Goal: Check status: Check status

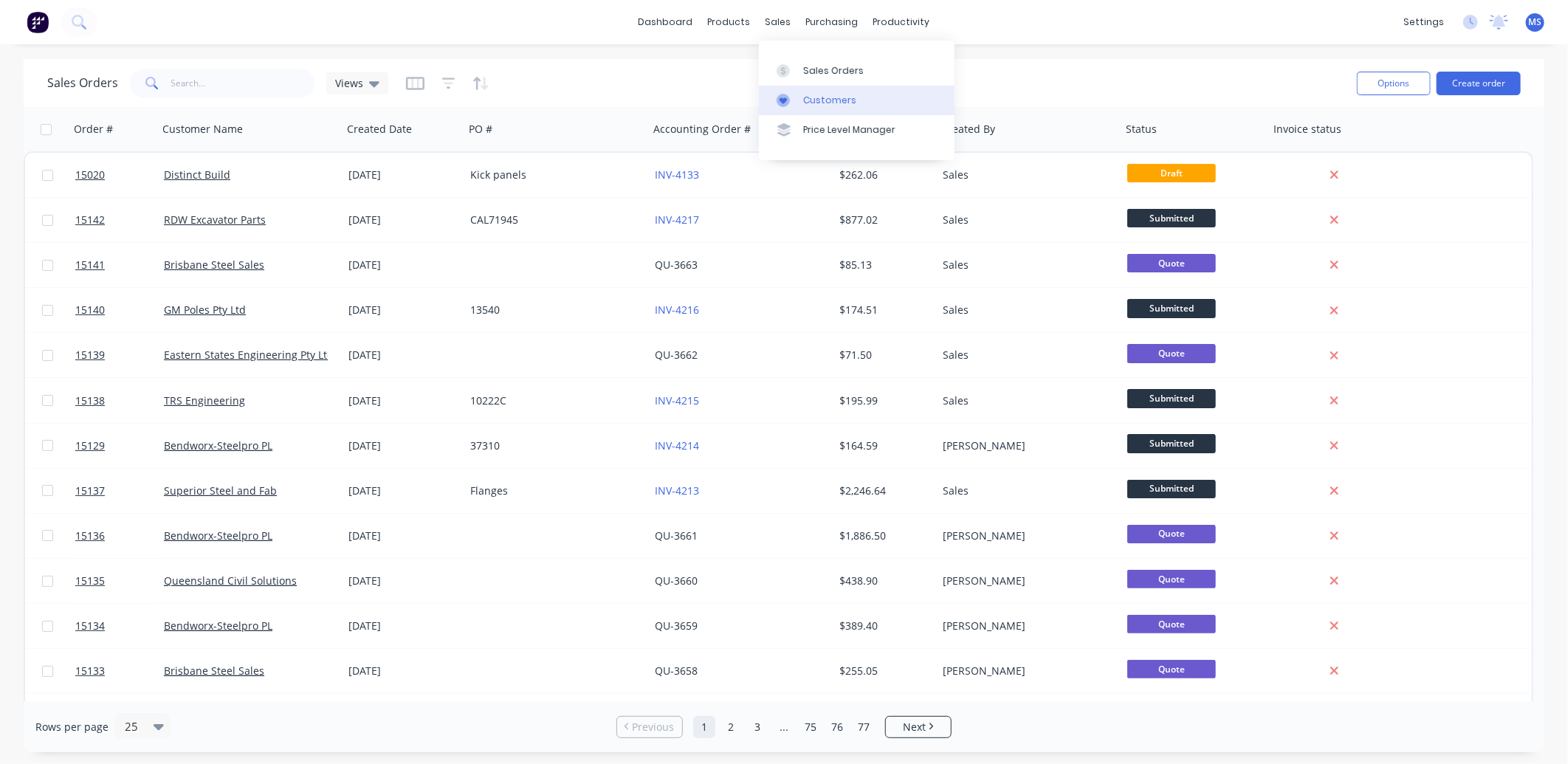
click at [820, 105] on div "Customers" at bounding box center [830, 100] width 53 height 13
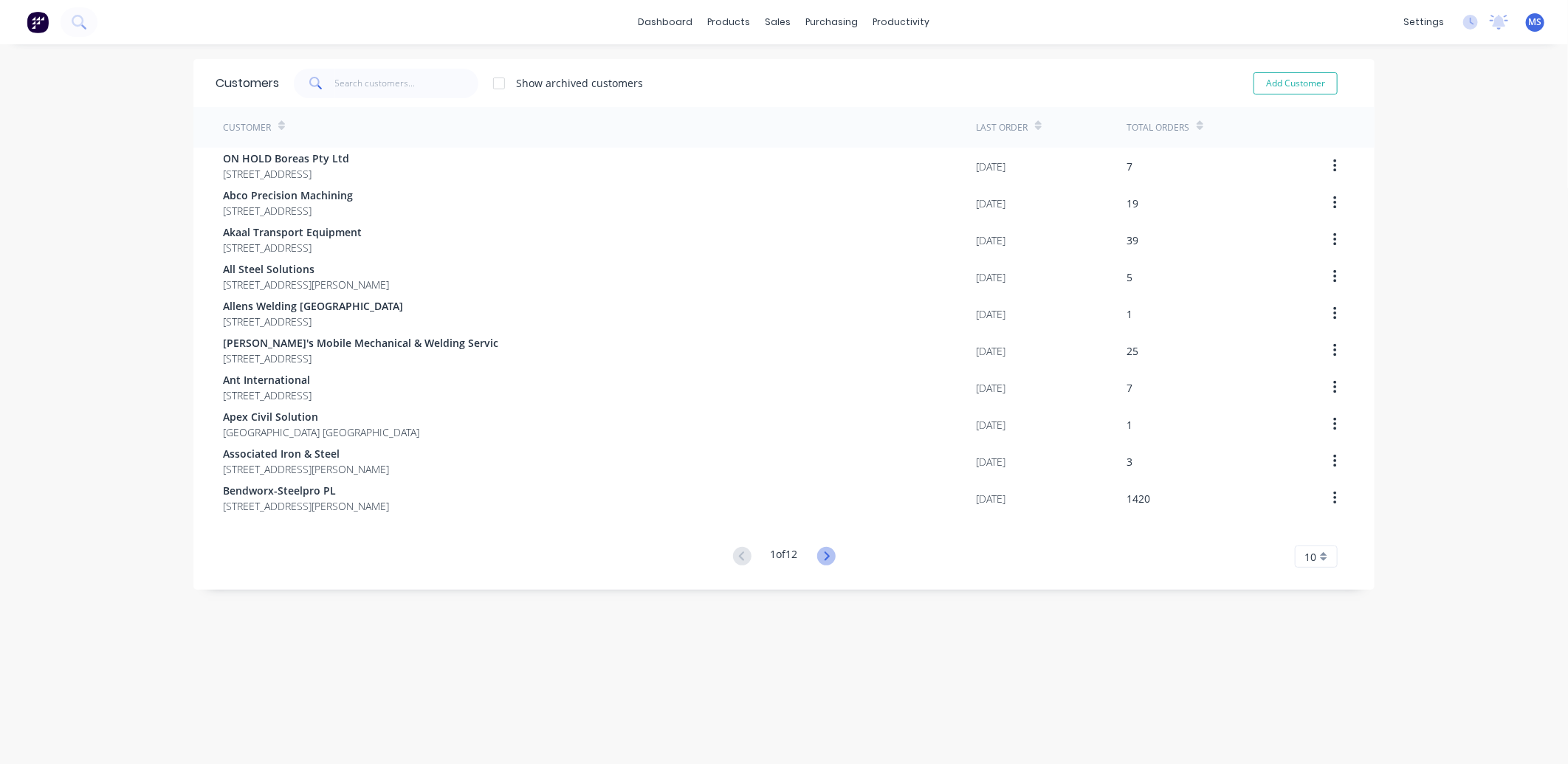
click at [824, 557] on icon at bounding box center [827, 555] width 5 height 9
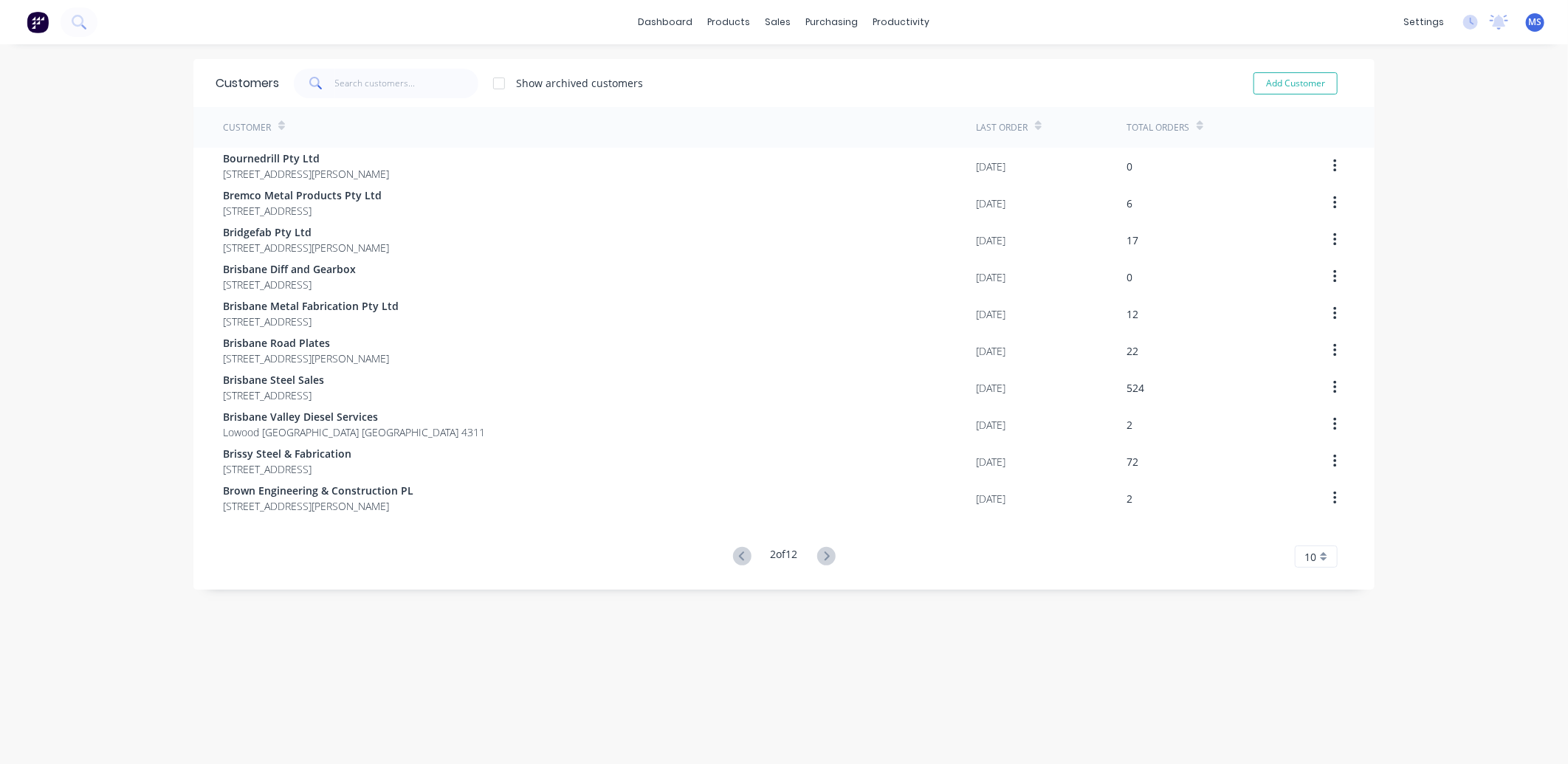
click at [824, 557] on icon at bounding box center [827, 555] width 5 height 9
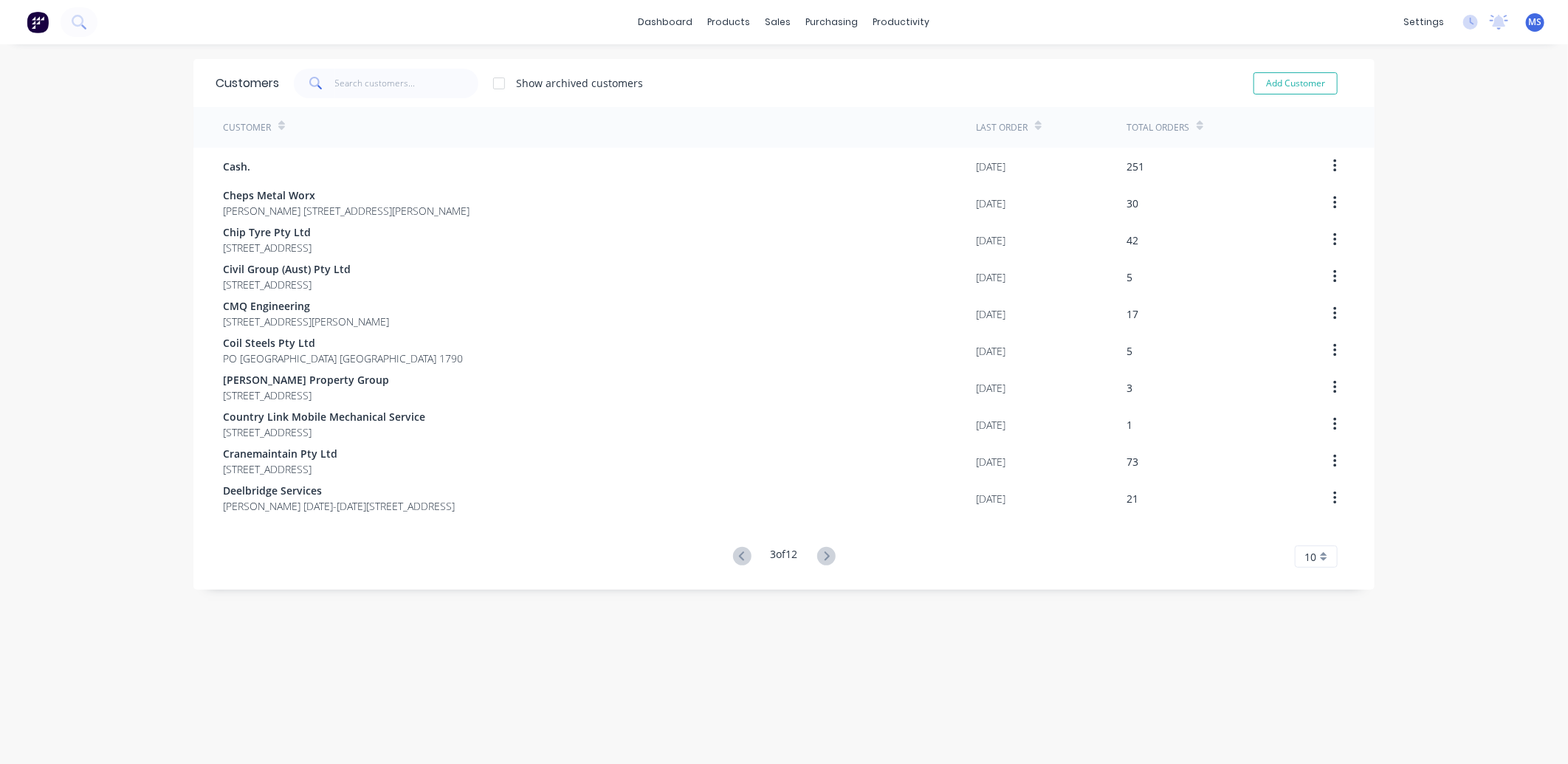
click at [831, 561] on button at bounding box center [826, 557] width 27 height 22
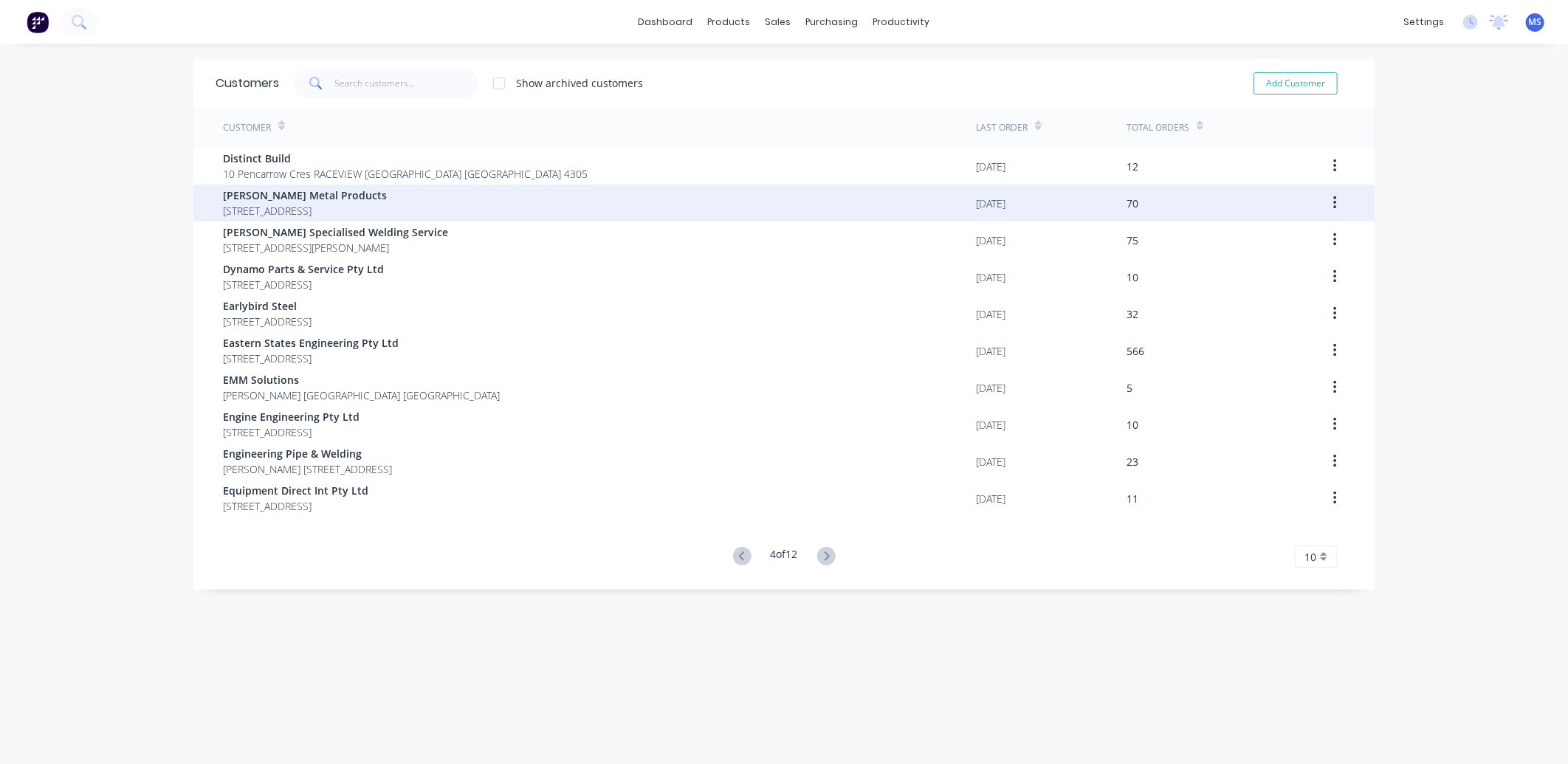
click at [620, 185] on div "[PERSON_NAME] Metal Products [STREET_ADDRESS]" at bounding box center [599, 202] width 753 height 36
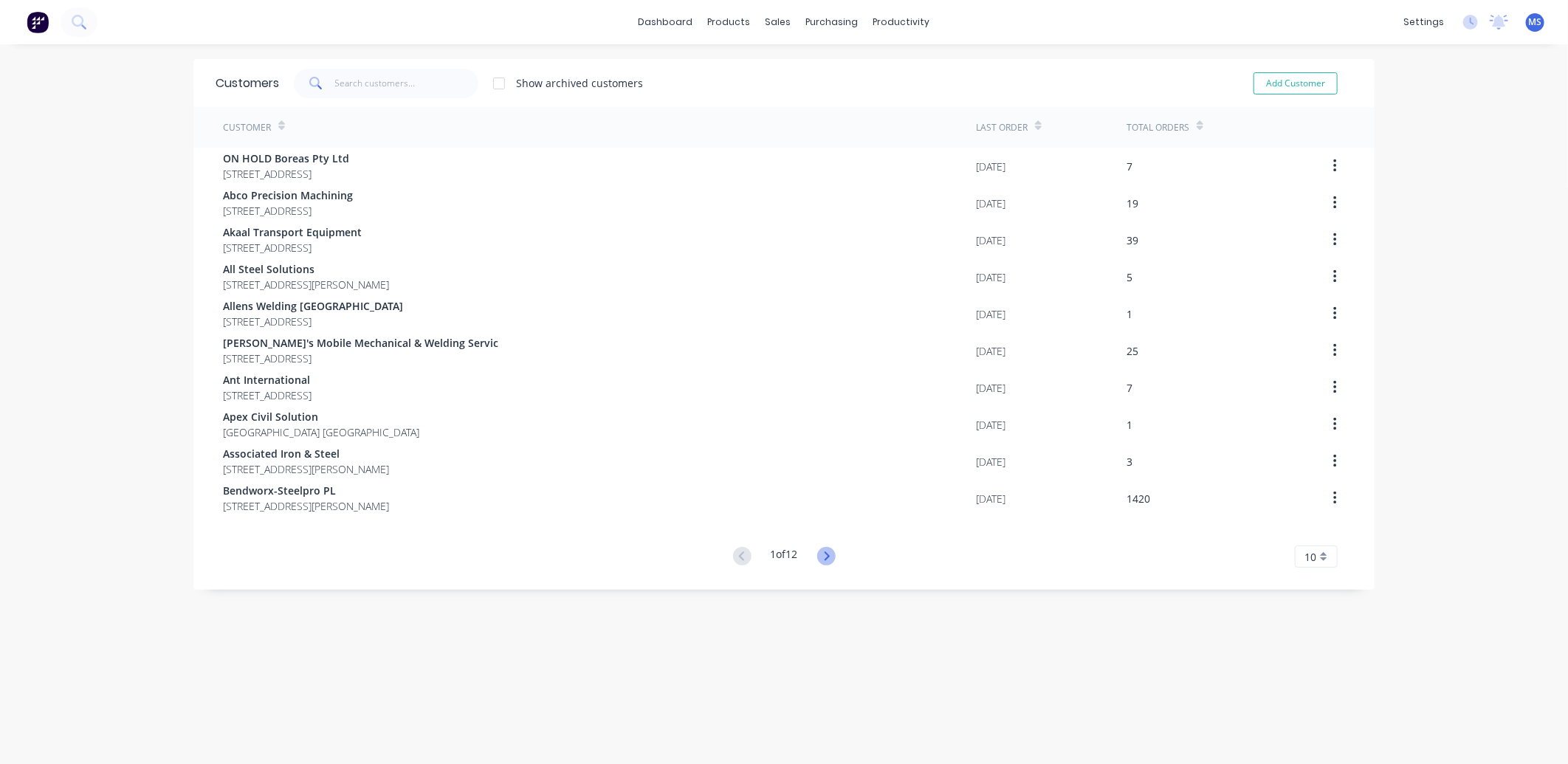
click at [825, 555] on icon at bounding box center [827, 556] width 18 height 18
click at [825, 555] on div "Customers Show archived customers Add Customer Customer Last Order Total Orders…" at bounding box center [784, 418] width 1181 height 719
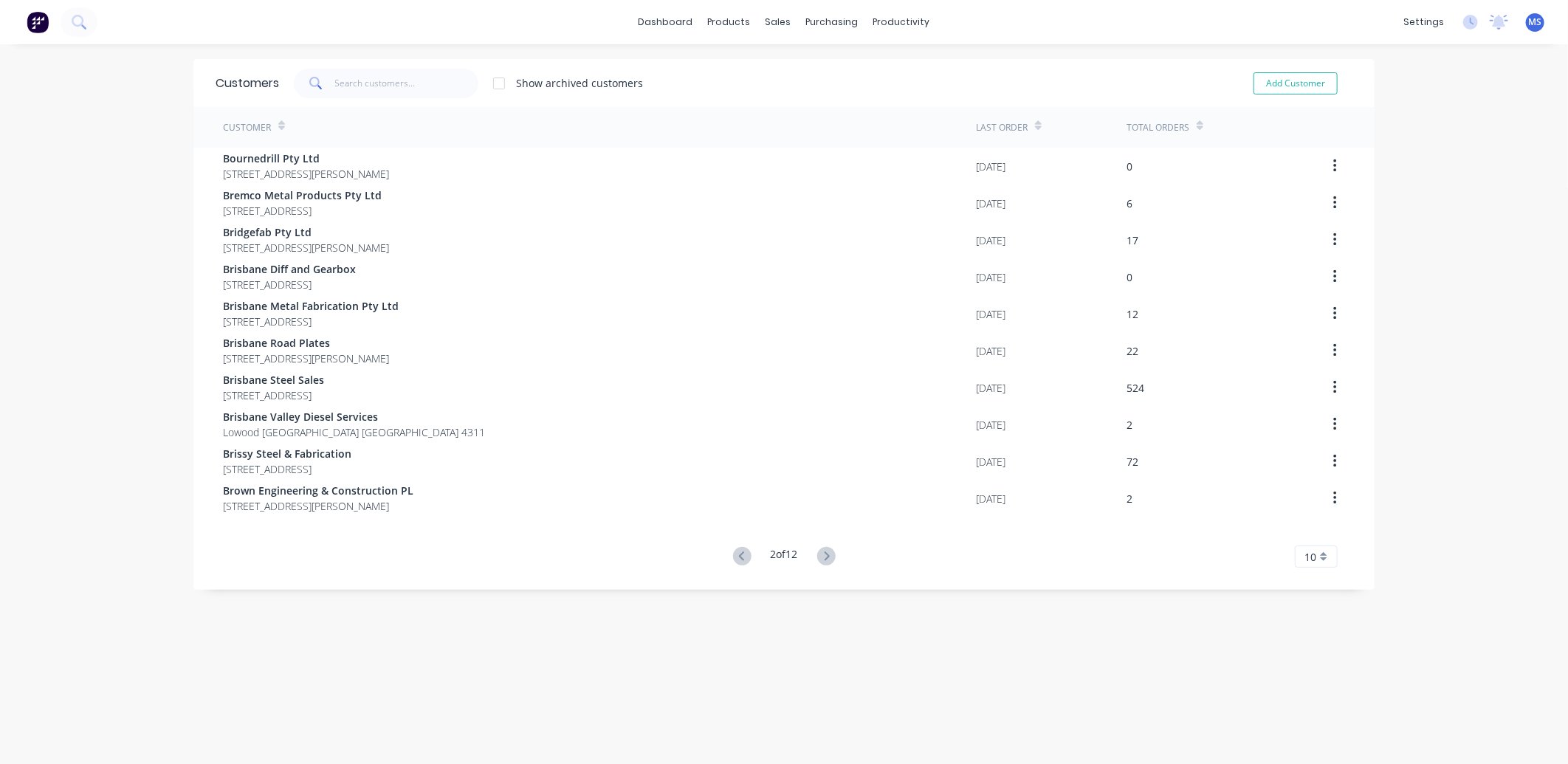
click at [824, 556] on g at bounding box center [827, 556] width 18 height 18
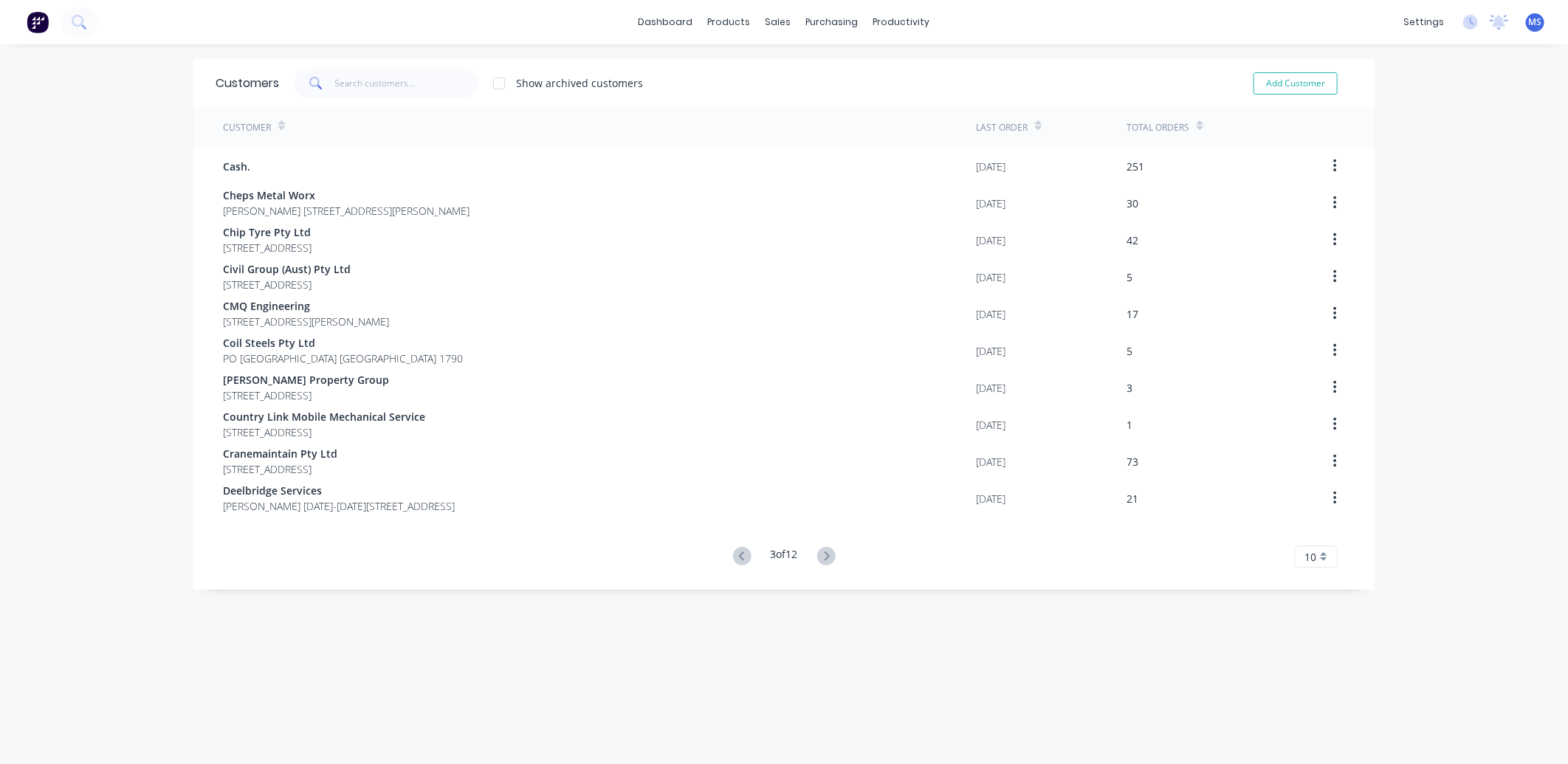
click at [824, 557] on icon at bounding box center [827, 555] width 5 height 9
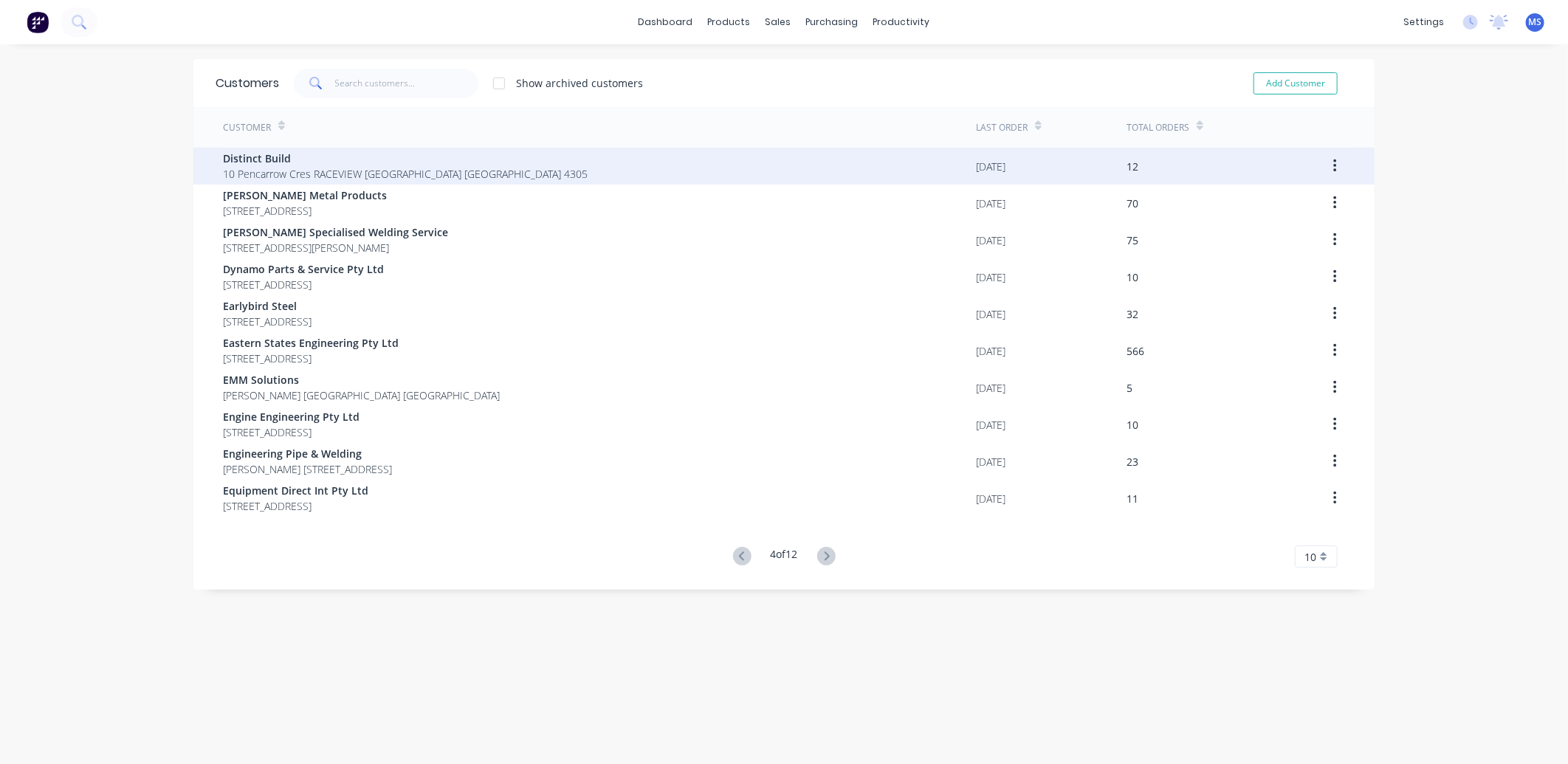
click at [569, 160] on div "Distinct Build 10 Pencarrow Cres RACEVIEW [GEOGRAPHIC_DATA] [GEOGRAPHIC_DATA] 4…" at bounding box center [599, 166] width 753 height 36
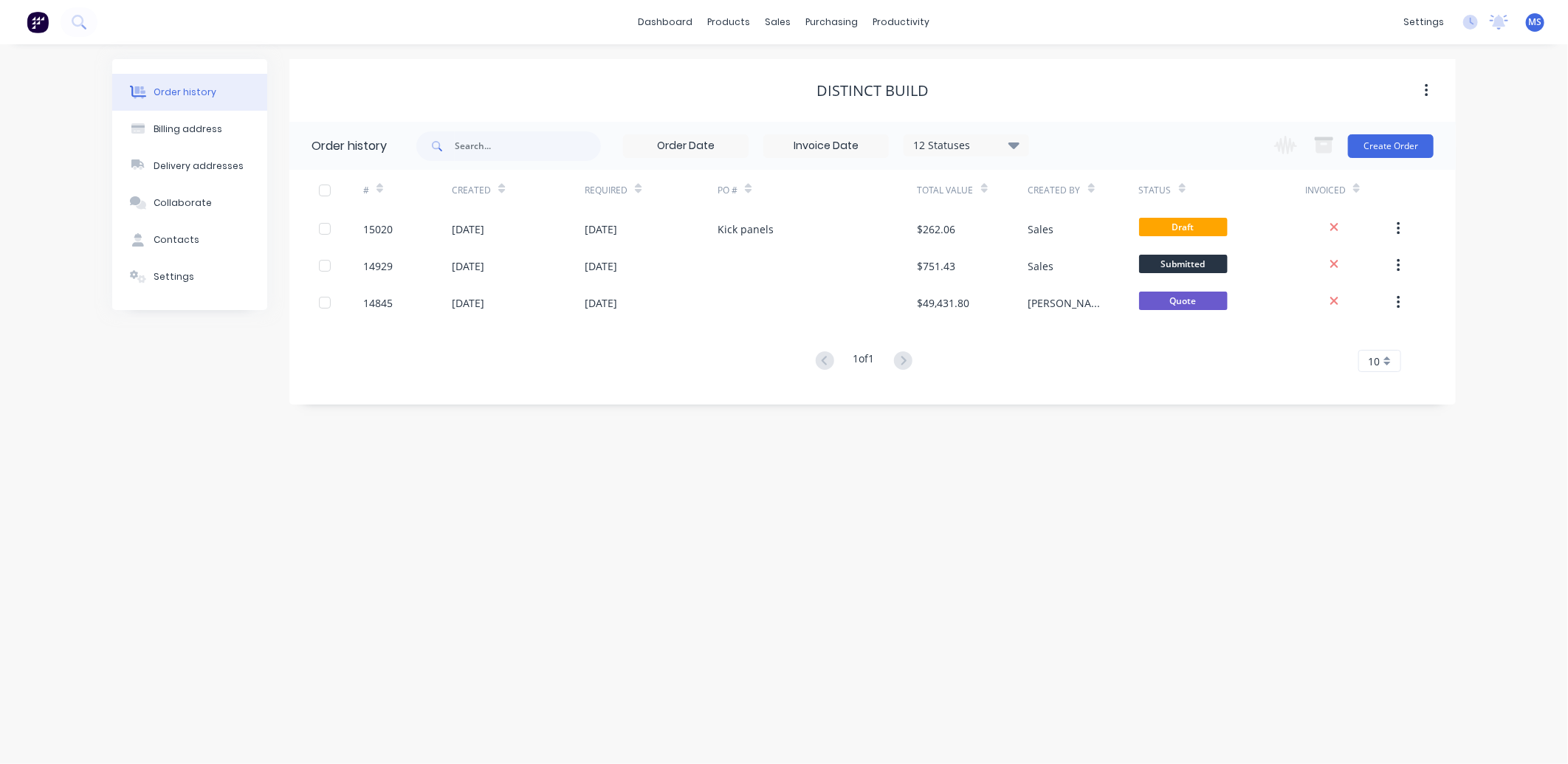
click at [1017, 139] on icon at bounding box center [1014, 144] width 11 height 17
click at [1088, 315] on label at bounding box center [1088, 315] width 0 height 0
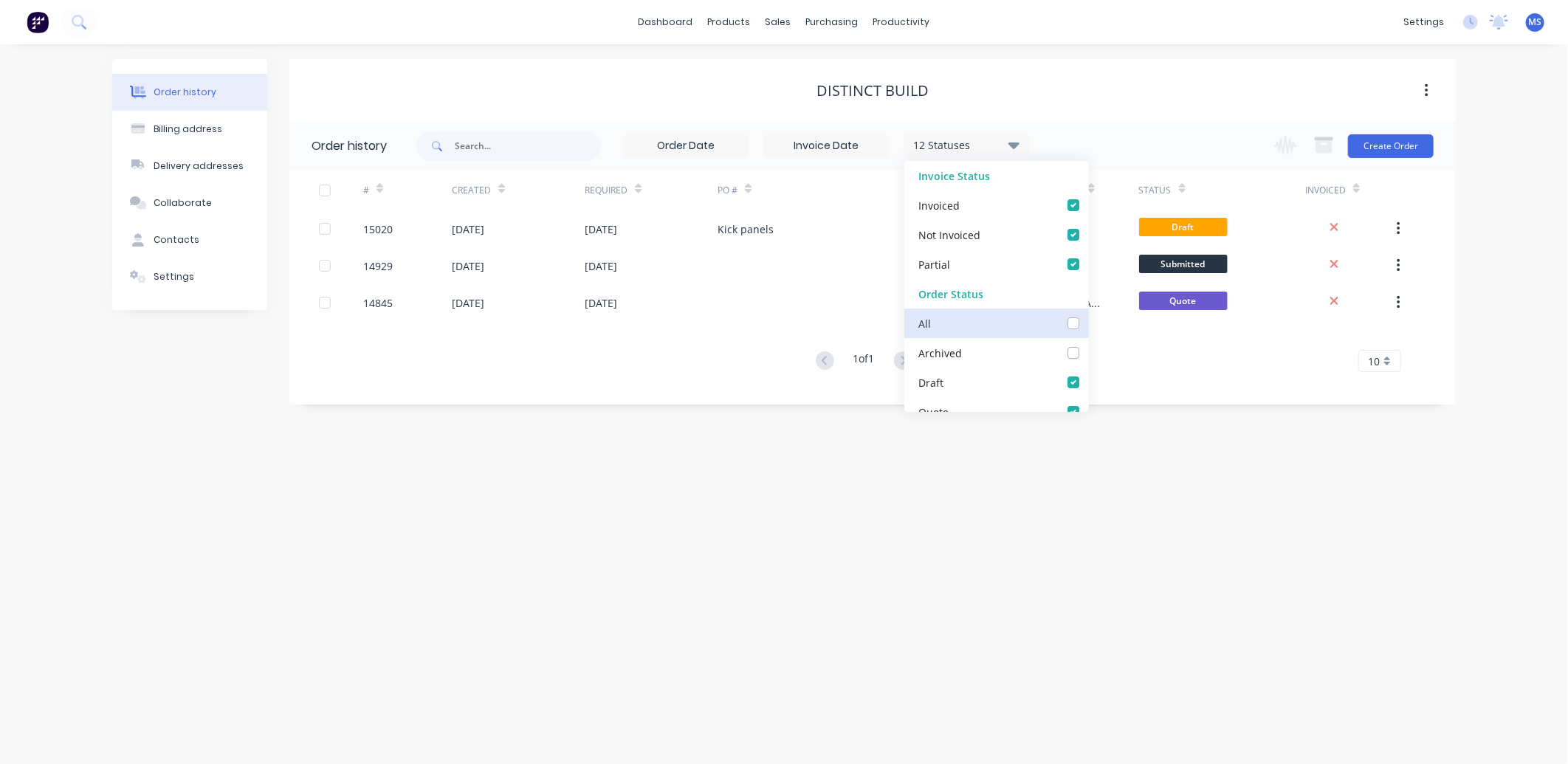
click at [1088, 326] on input "checkbox" at bounding box center [1094, 322] width 12 height 14
checkbox input "true"
click at [1155, 518] on div "Order history Billing address Delivery addresses Collaborate Contacts Settings …" at bounding box center [784, 403] width 1568 height 719
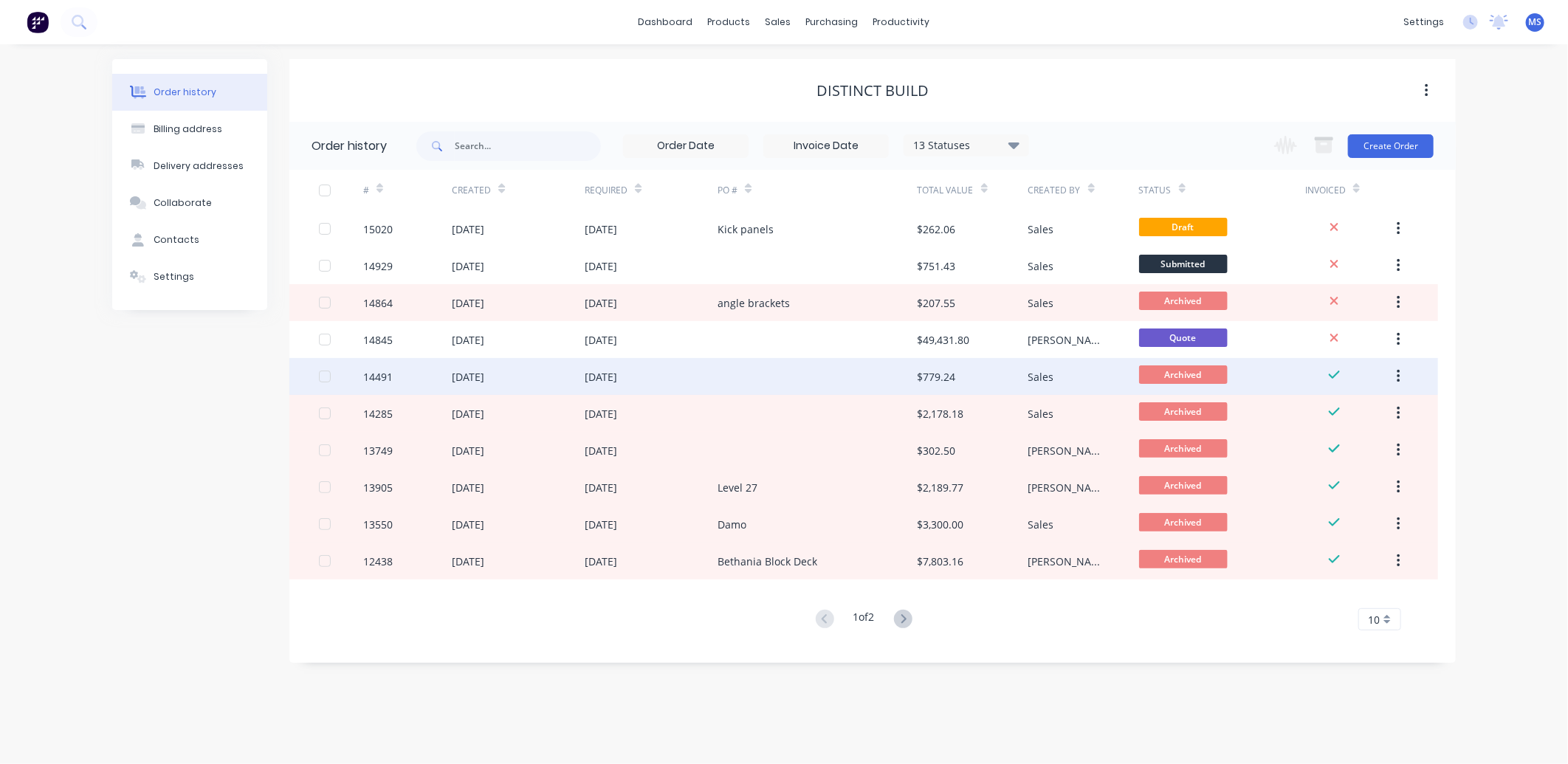
click at [484, 377] on div "[DATE]" at bounding box center [467, 377] width 32 height 16
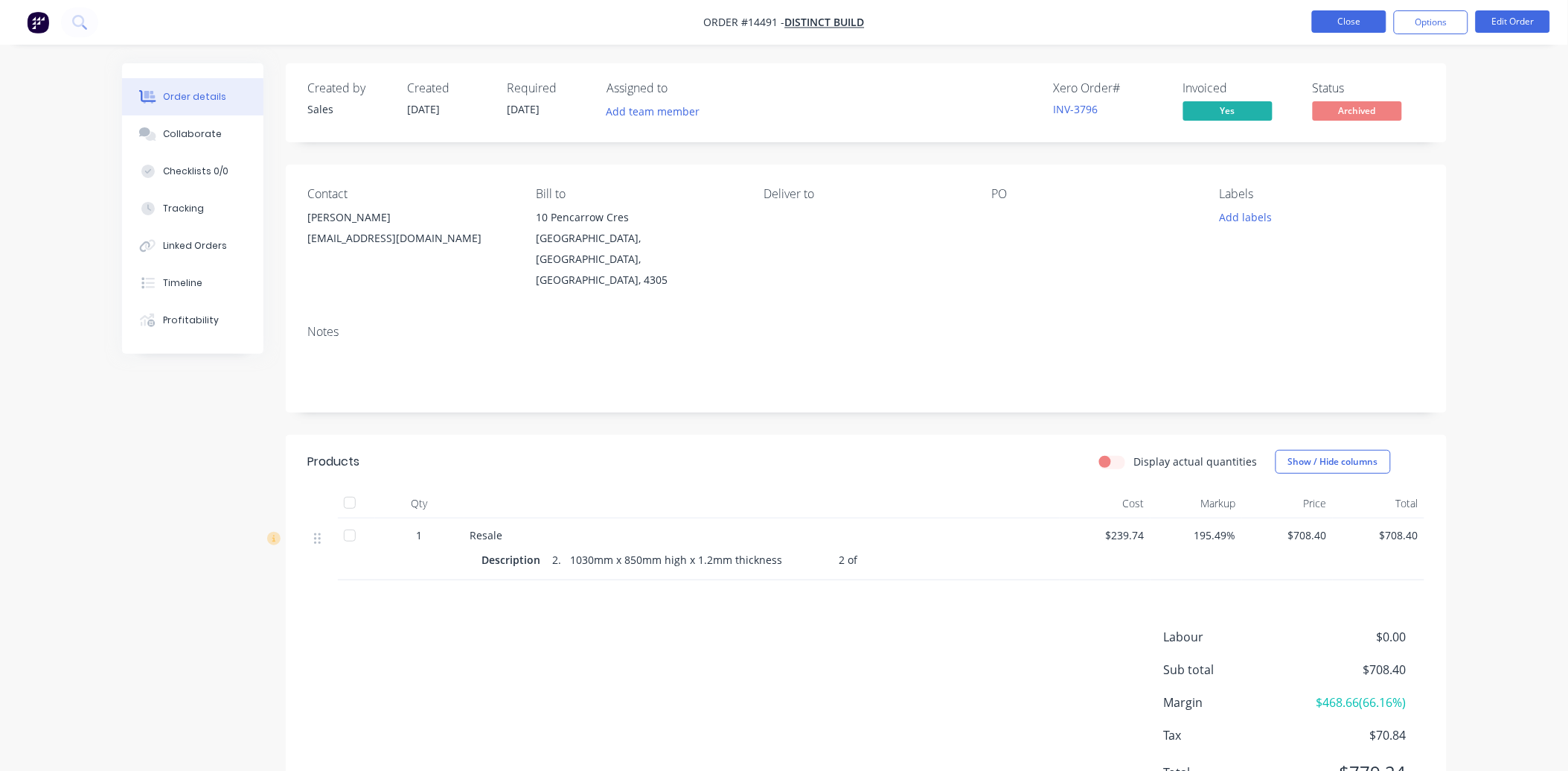
click at [1342, 28] on button "Close" at bounding box center [1349, 21] width 74 height 23
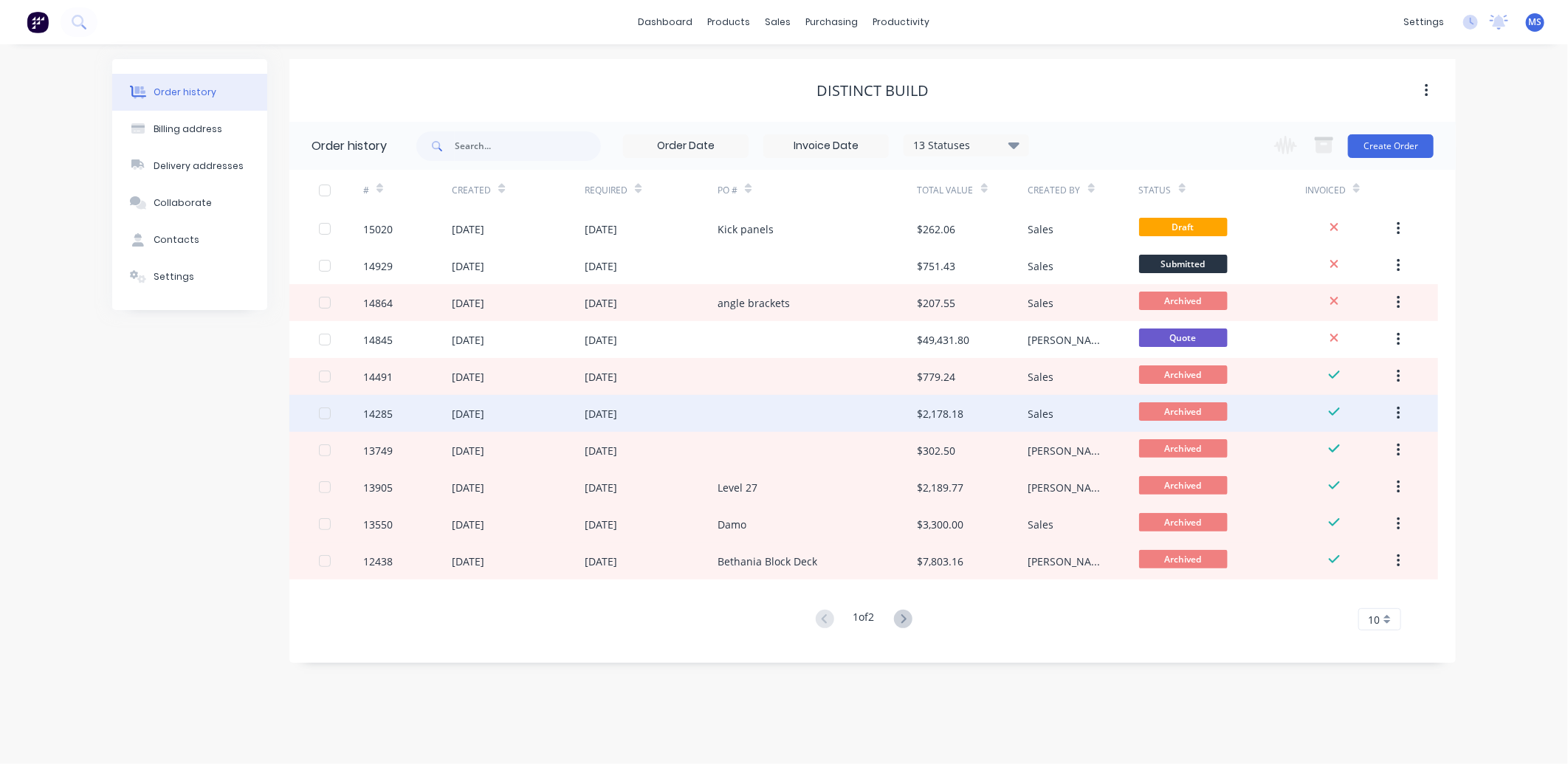
click at [784, 426] on div at bounding box center [817, 413] width 199 height 36
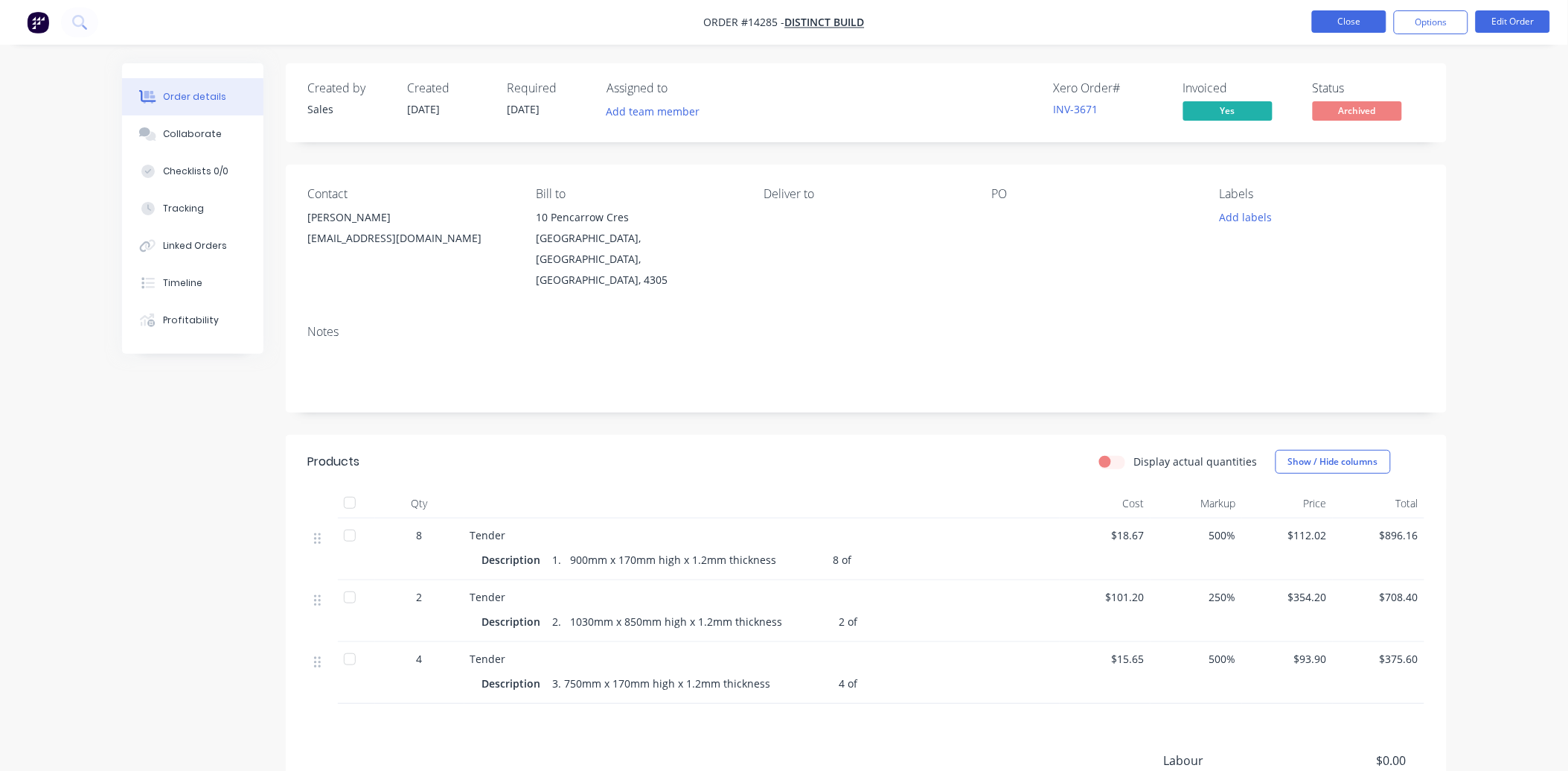
click at [1355, 24] on button "Close" at bounding box center [1349, 21] width 74 height 23
